Goal: Check status: Check status

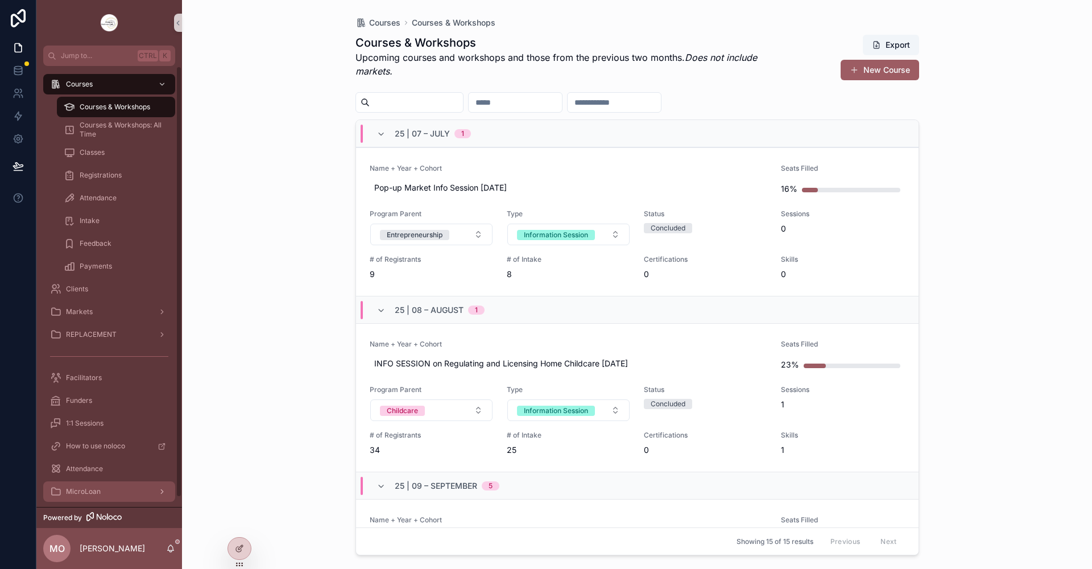
click at [106, 492] on div "MicroLoan" at bounding box center [109, 491] width 118 height 18
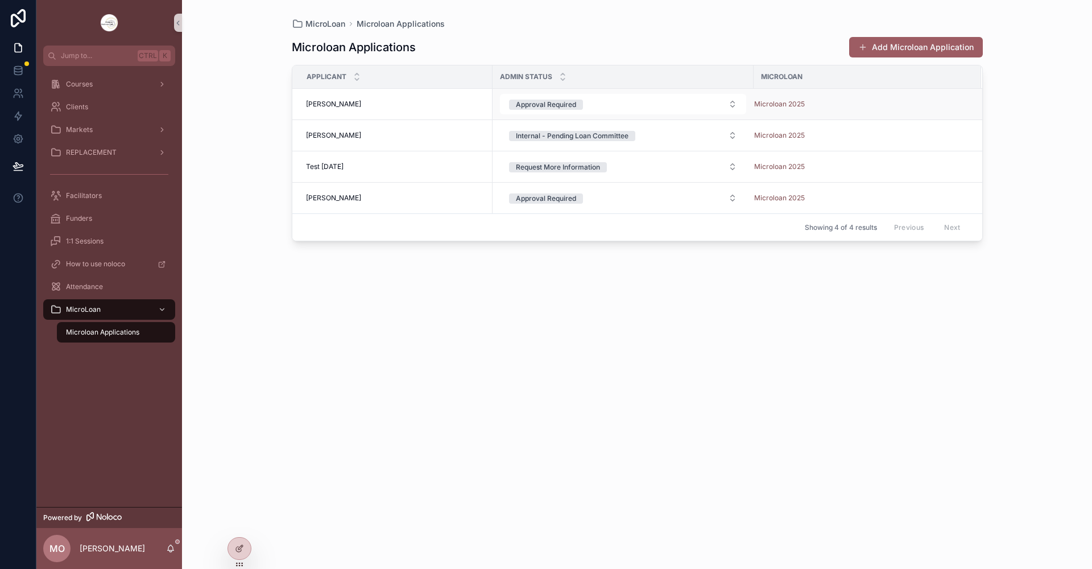
click at [332, 101] on span "[PERSON_NAME]" at bounding box center [333, 103] width 55 height 9
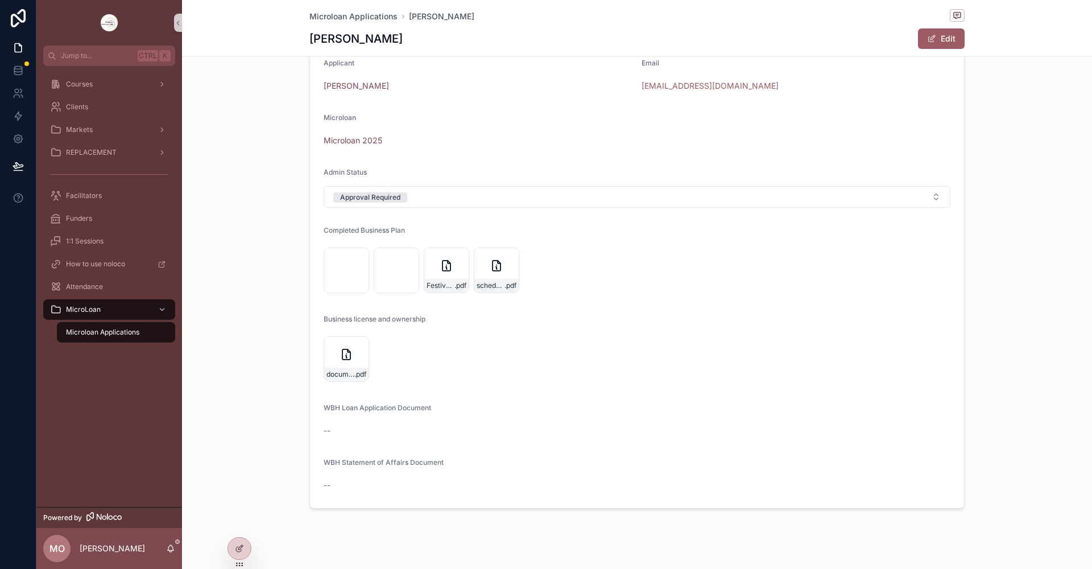
scroll to position [48, 0]
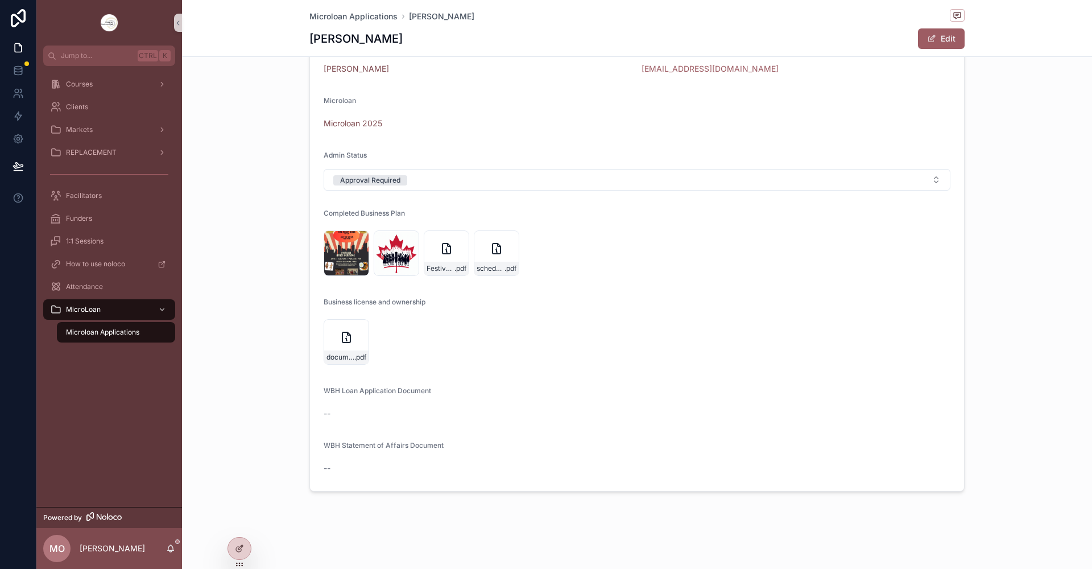
click at [323, 393] on span "WBH Loan Application Document" at bounding box center [376, 390] width 107 height 9
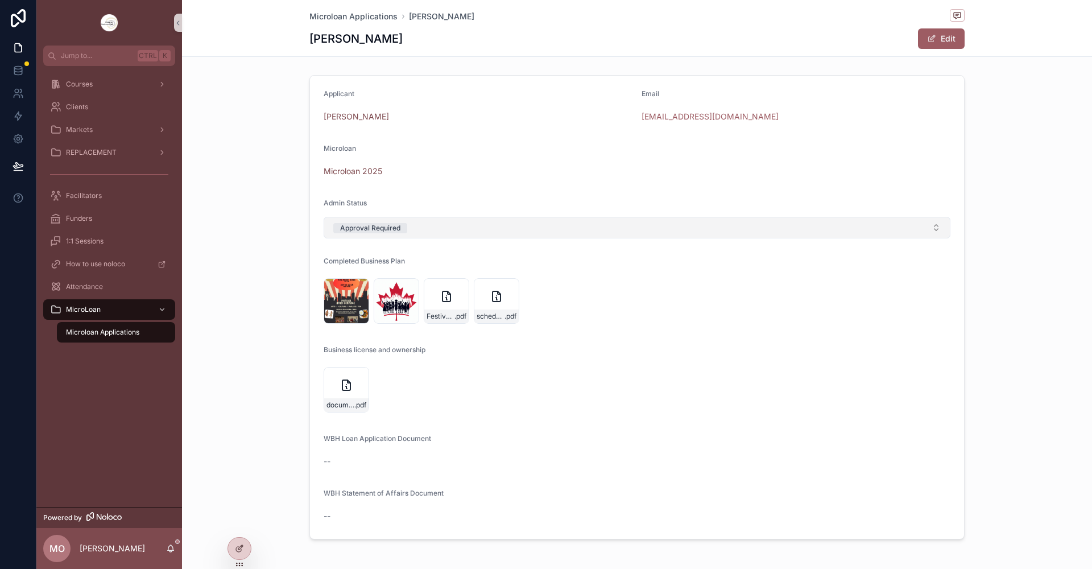
click at [931, 233] on button "Approval Required" at bounding box center [636, 228] width 627 height 22
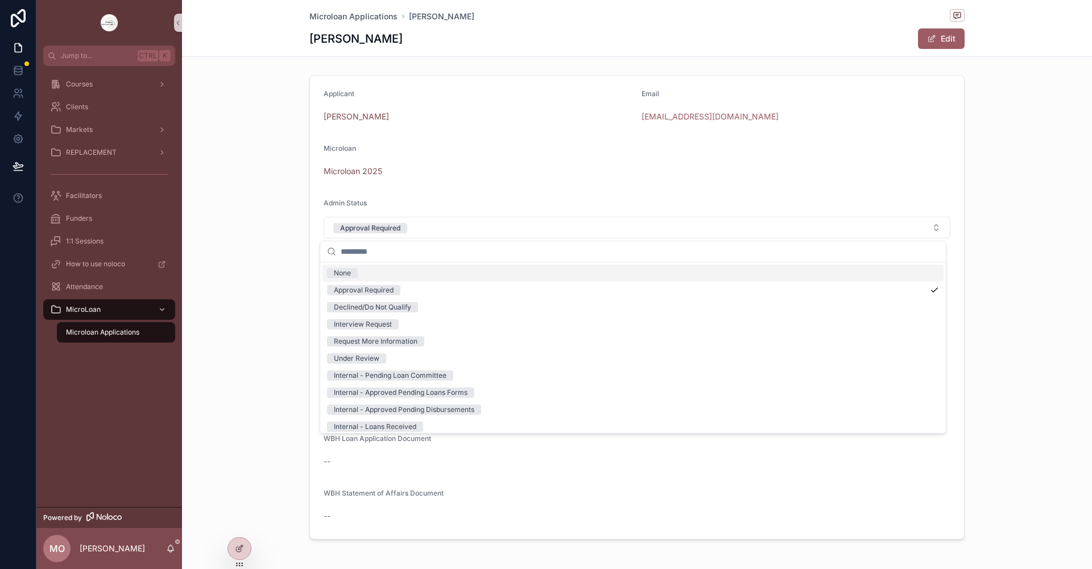
click at [454, 143] on form "Applicant Sylvie simo Email ubuntubamileke@gmail.com Microloan Microloan 2025 A…" at bounding box center [637, 307] width 654 height 463
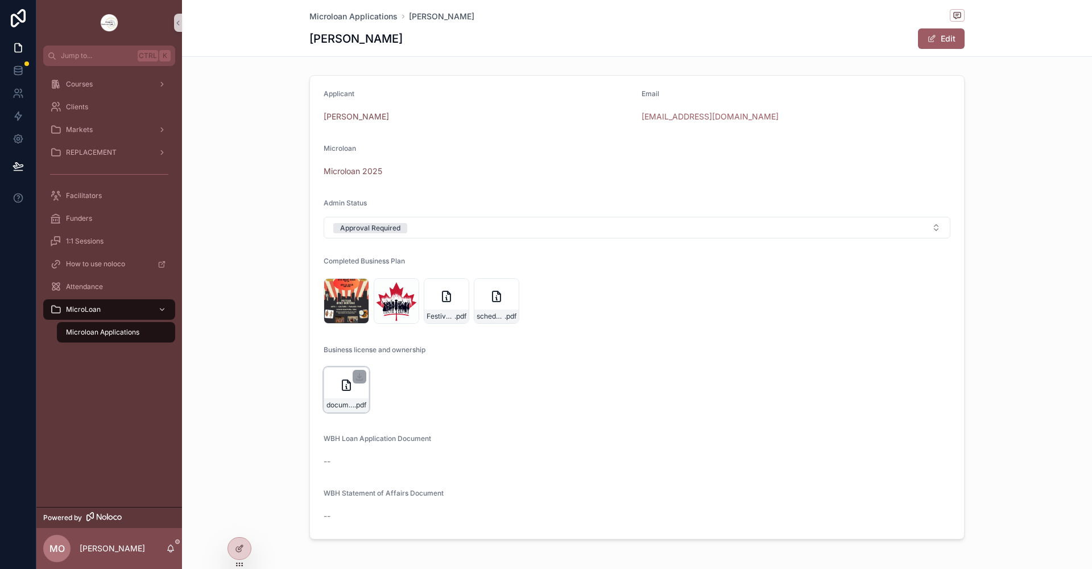
click at [347, 388] on icon "scrollable content" at bounding box center [346, 385] width 14 height 14
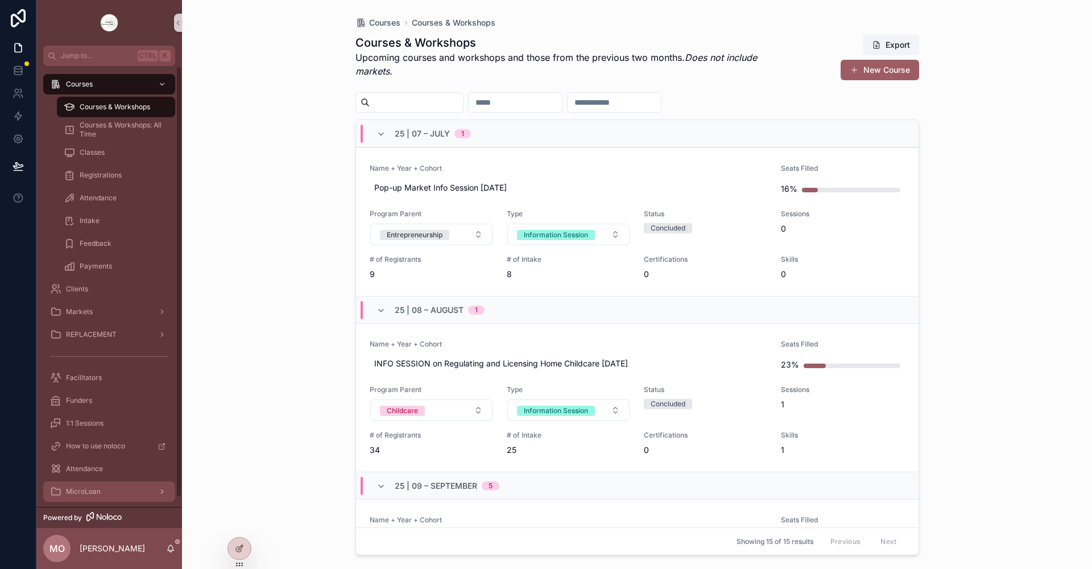
click at [102, 491] on div "MicroLoan" at bounding box center [109, 491] width 118 height 18
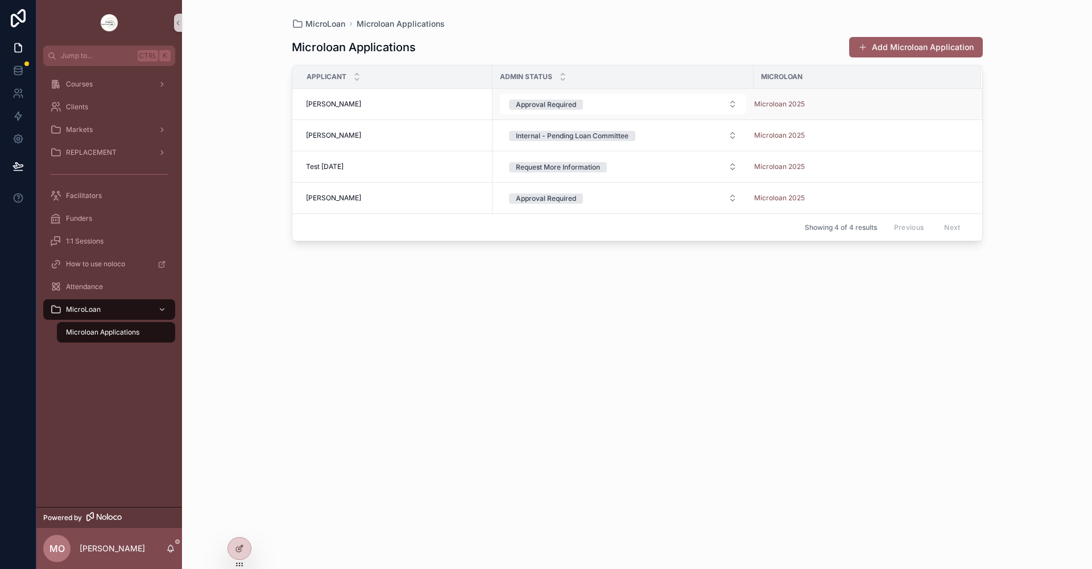
click at [328, 106] on span "[PERSON_NAME]" at bounding box center [333, 103] width 55 height 9
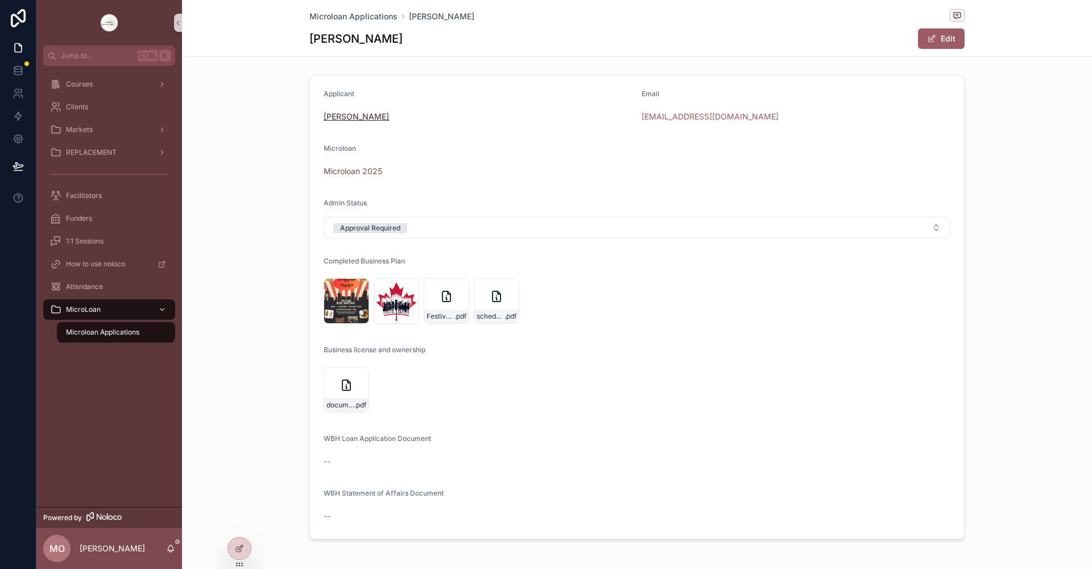
click at [333, 113] on span "[PERSON_NAME]" at bounding box center [355, 116] width 65 height 11
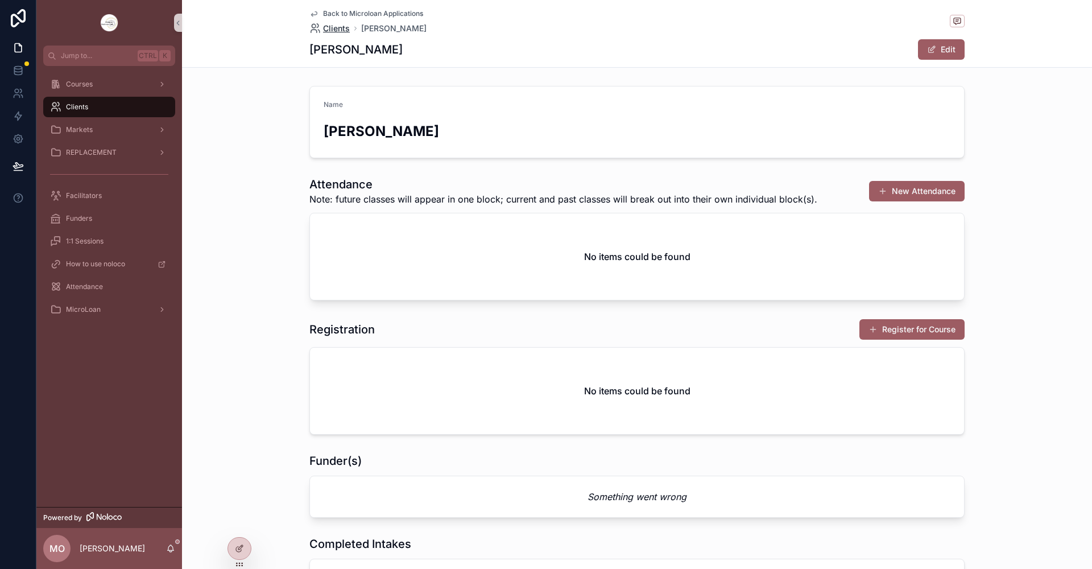
click at [328, 27] on span "Clients" at bounding box center [336, 28] width 27 height 11
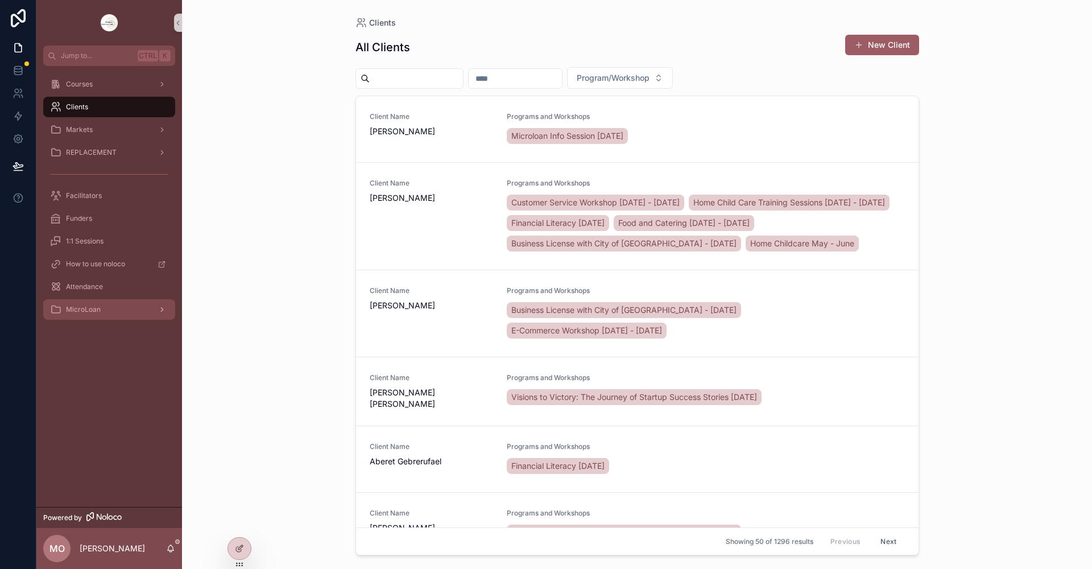
click at [101, 313] on div "MicroLoan" at bounding box center [109, 309] width 118 height 18
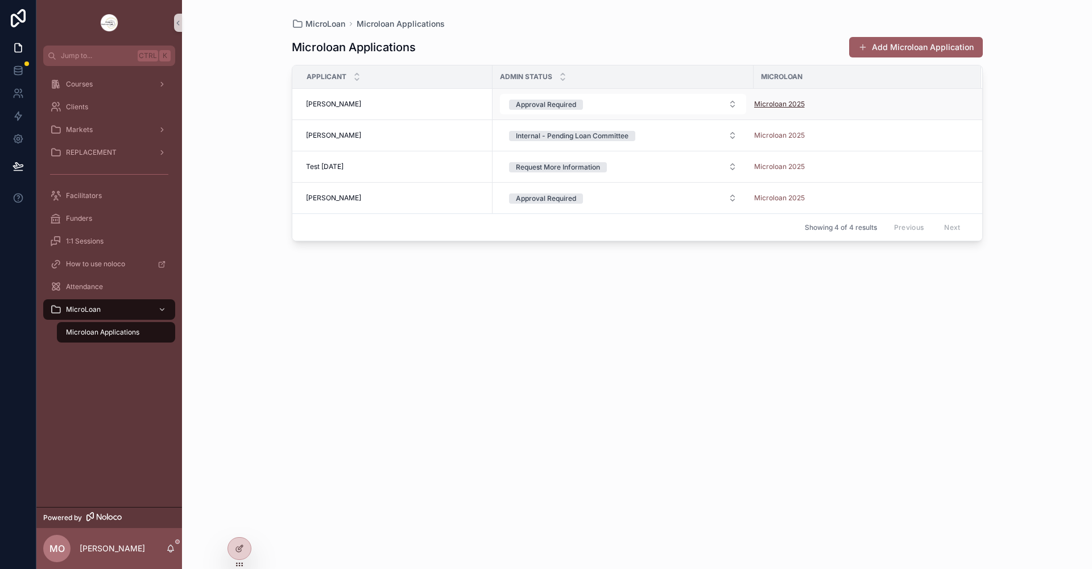
click at [785, 102] on span "Microloan 2025" at bounding box center [779, 103] width 51 height 9
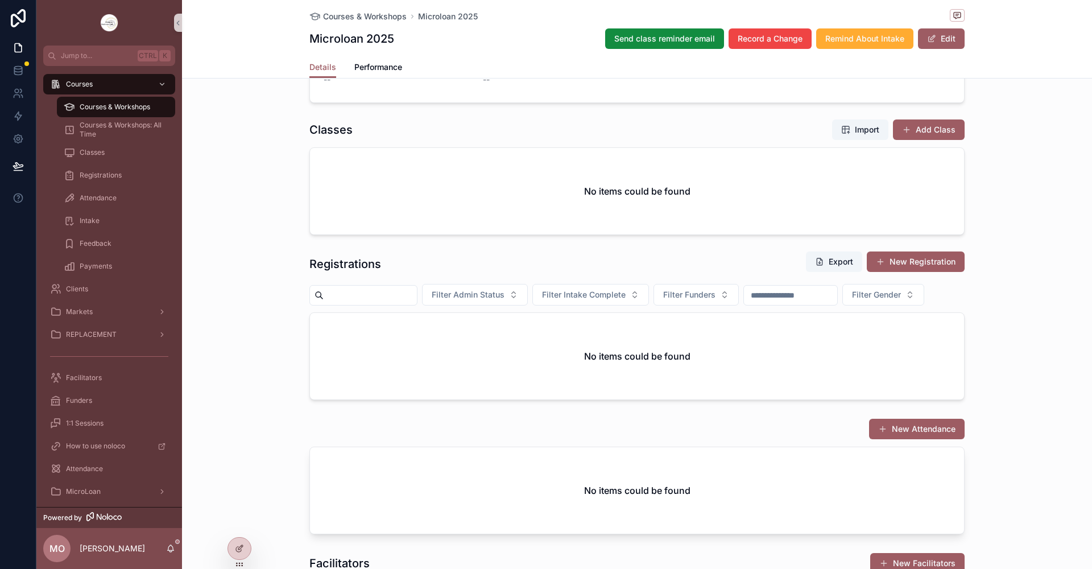
scroll to position [408, 0]
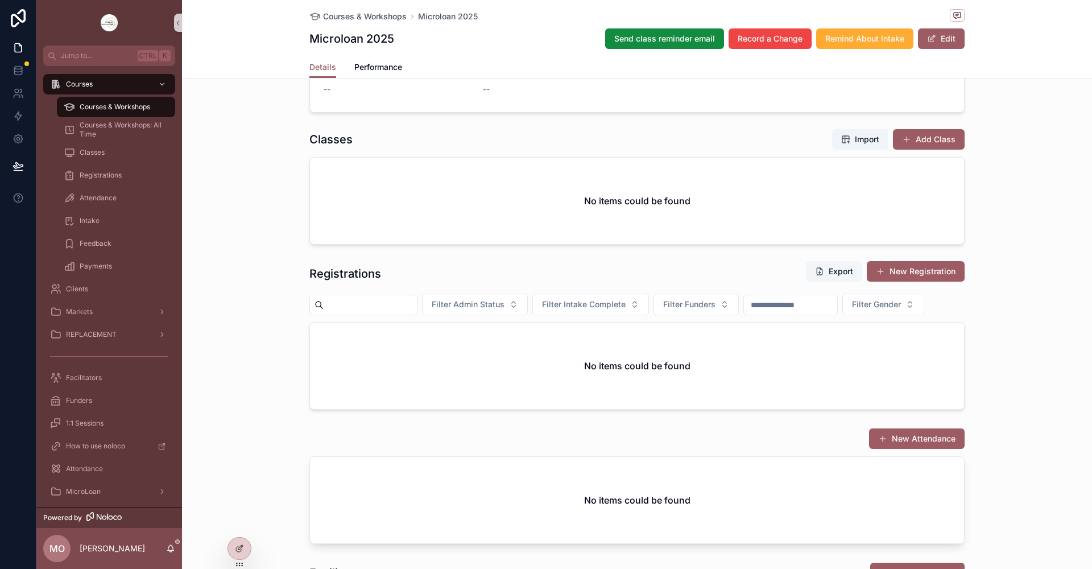
click at [824, 276] on button "Export" at bounding box center [834, 271] width 56 height 20
click at [1017, 210] on div "**********" at bounding box center [637, 114] width 910 height 599
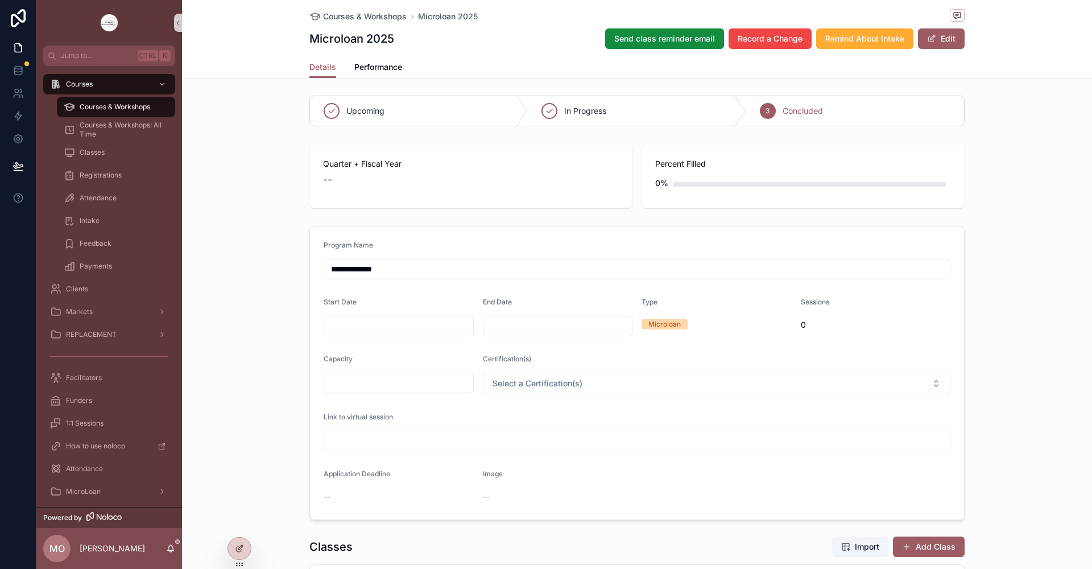
scroll to position [0, 0]
click at [443, 16] on span "Microloan 2025" at bounding box center [448, 16] width 60 height 11
click at [383, 18] on span "Courses & Workshops" at bounding box center [365, 16] width 84 height 11
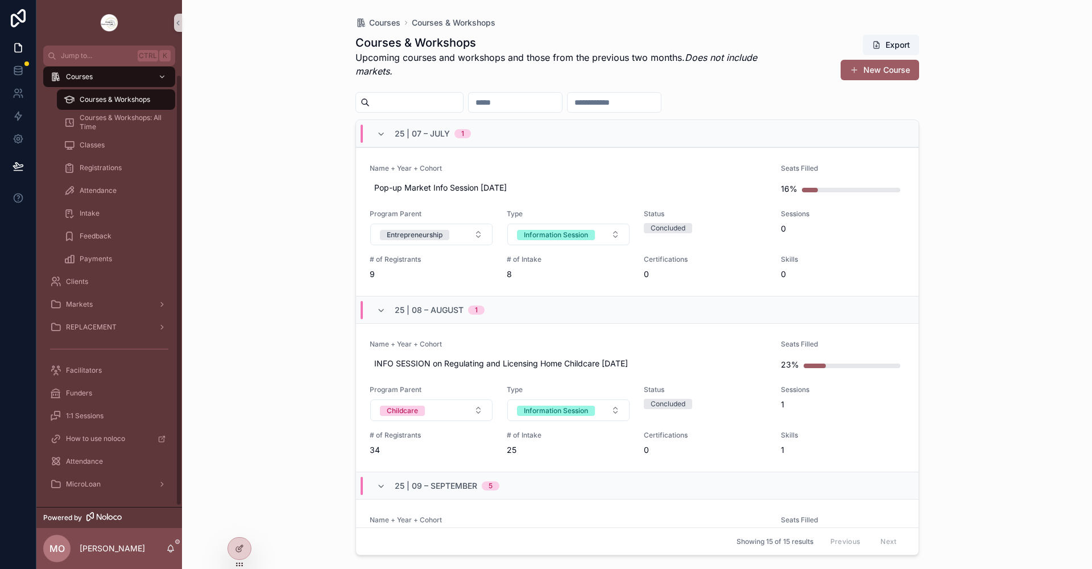
scroll to position [10, 0]
click at [155, 482] on div "scrollable content" at bounding box center [161, 481] width 15 height 18
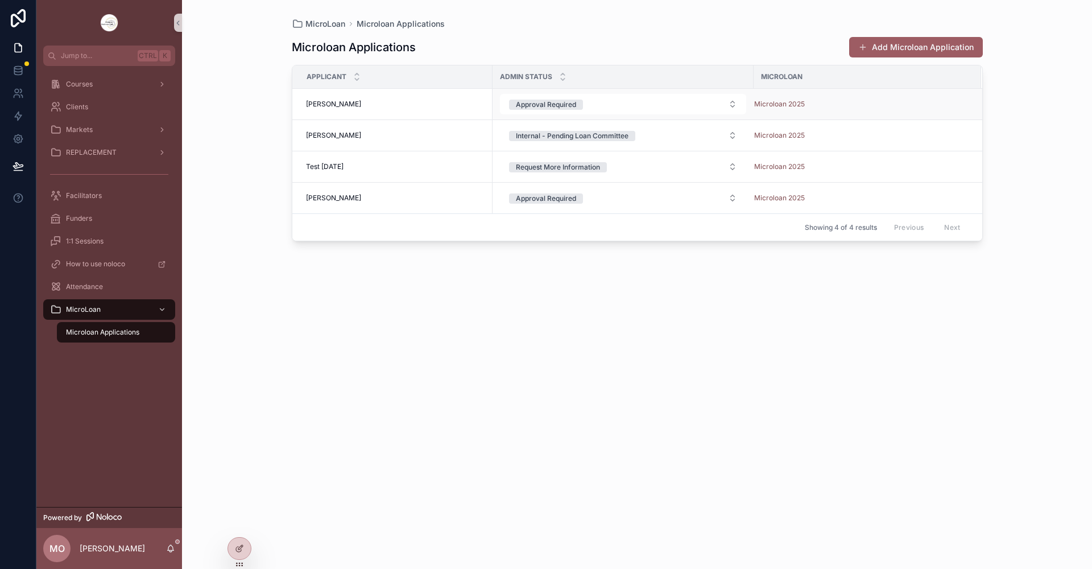
click at [328, 105] on span "[PERSON_NAME]" at bounding box center [333, 103] width 55 height 9
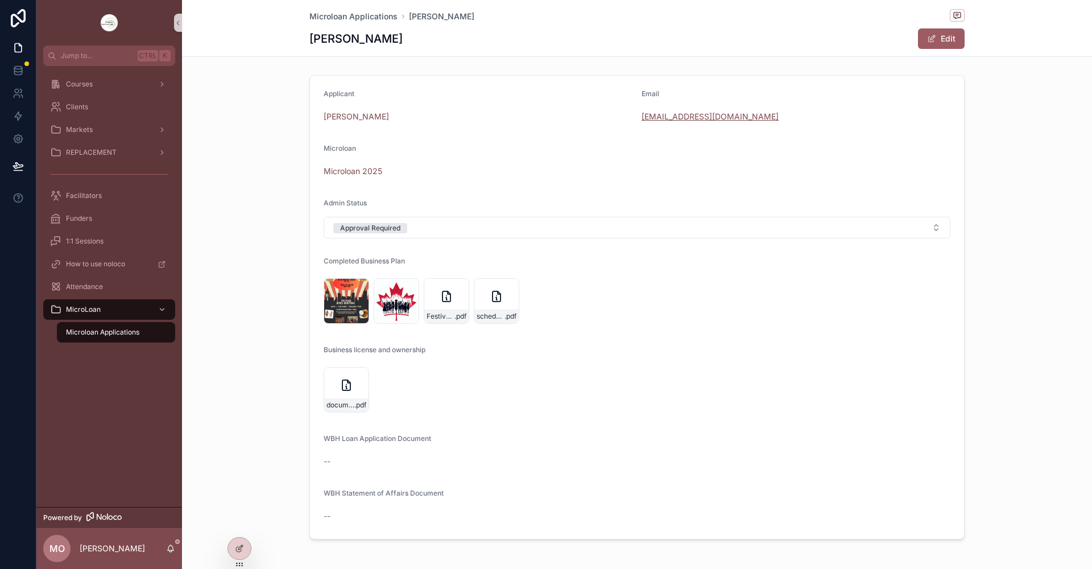
click at [694, 117] on link "[EMAIL_ADDRESS][DOMAIN_NAME]" at bounding box center [709, 116] width 137 height 11
